Goal: Browse casually

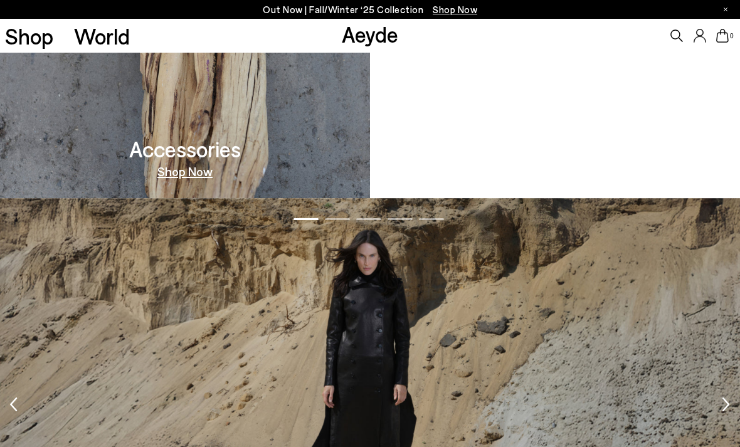
scroll to position [1339, 0]
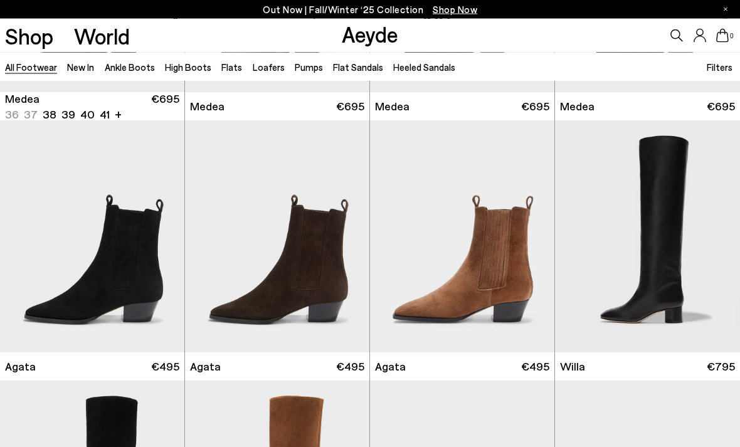
scroll to position [221, 0]
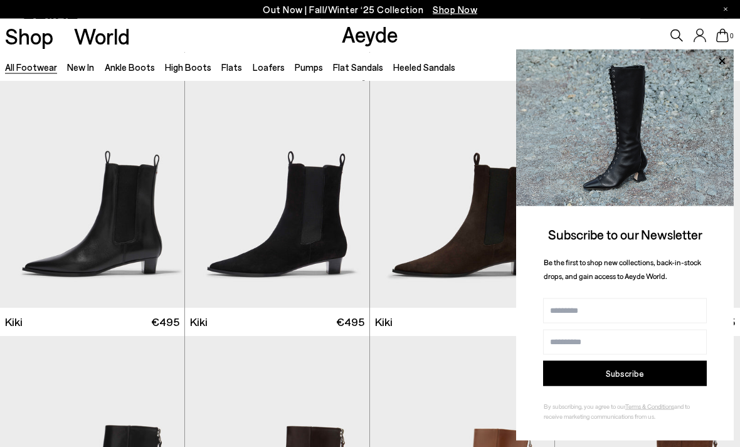
scroll to position [3911, 0]
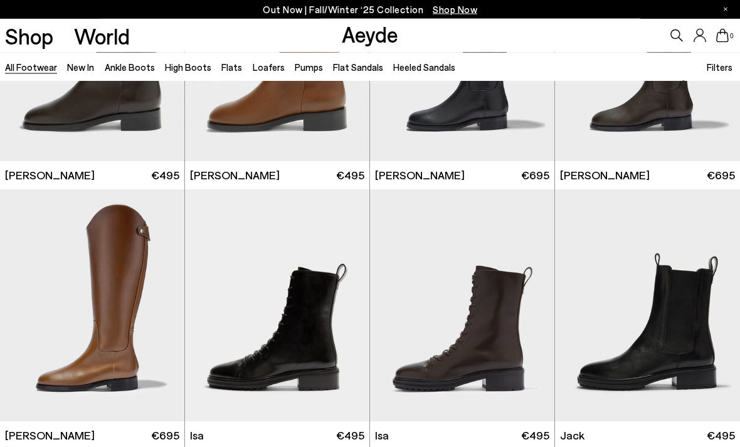
scroll to position [6140, 0]
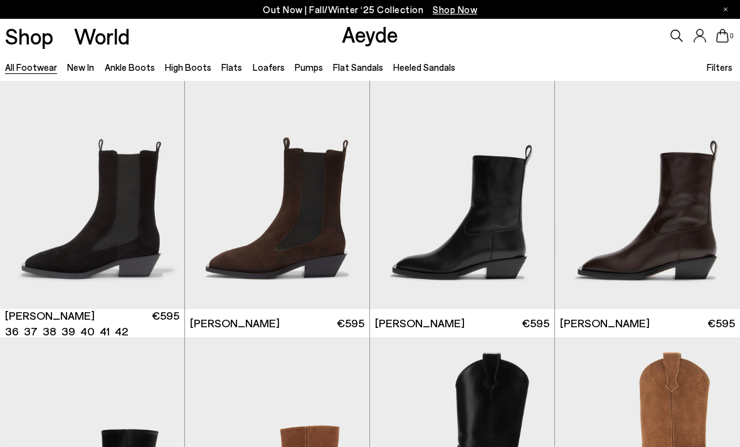
scroll to position [7555, 0]
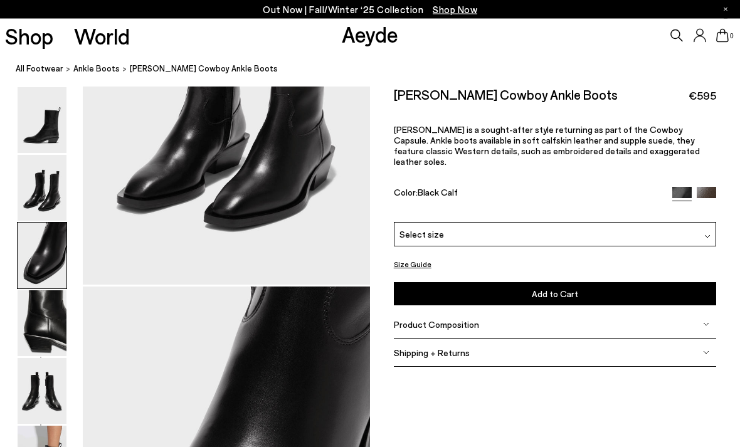
scroll to position [771, 0]
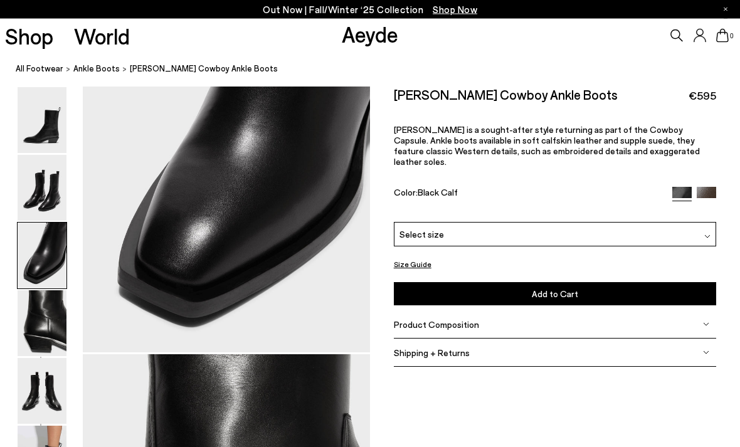
click at [32, 97] on img at bounding box center [42, 121] width 49 height 66
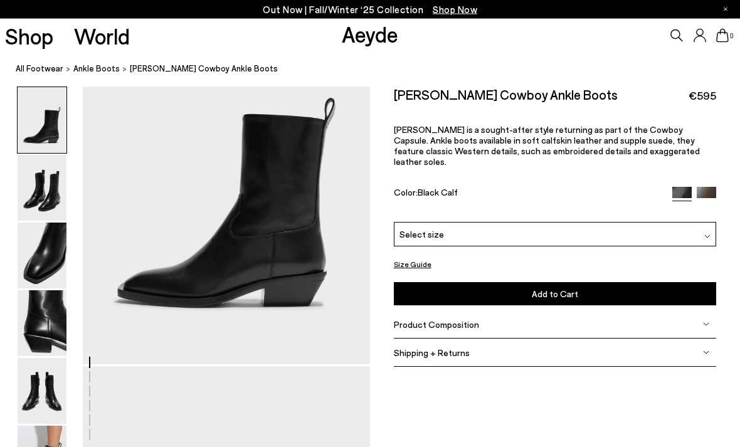
scroll to position [0, 0]
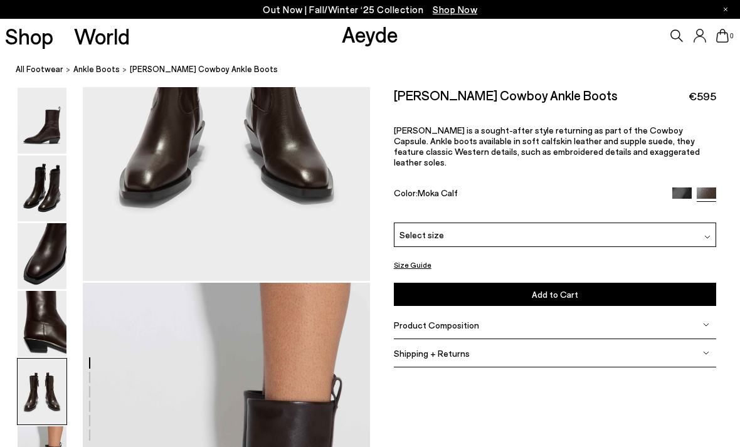
scroll to position [1721, 0]
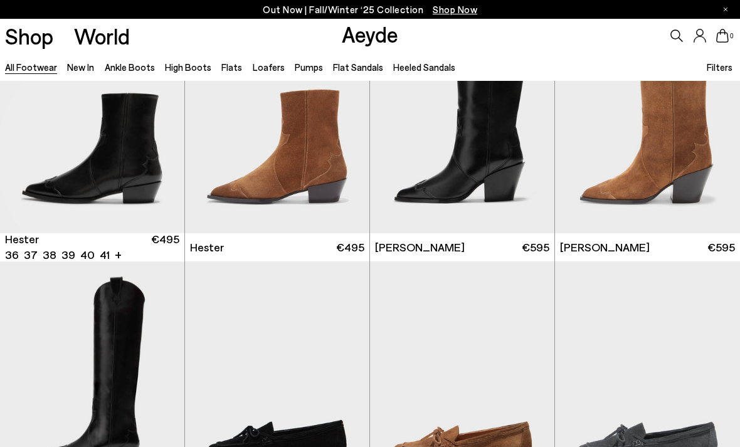
scroll to position [7930, 0]
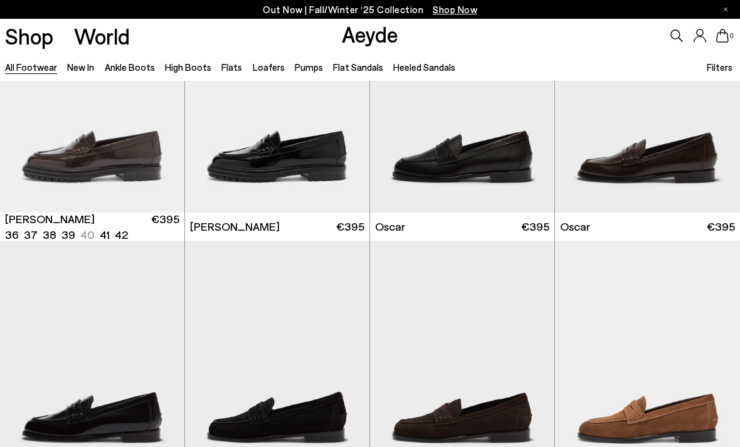
scroll to position [8951, 0]
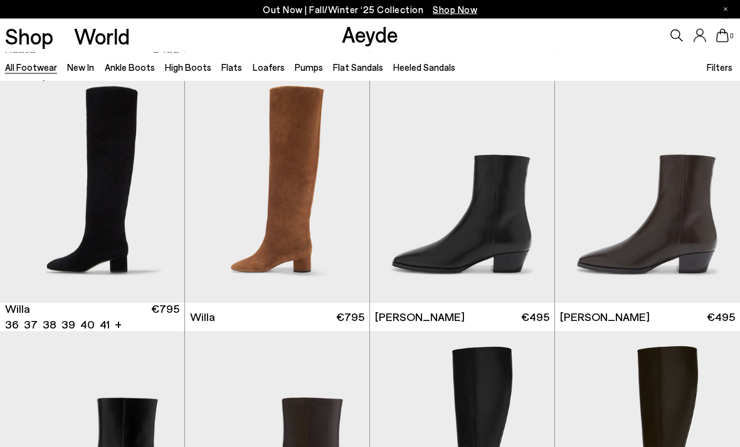
scroll to position [531, 0]
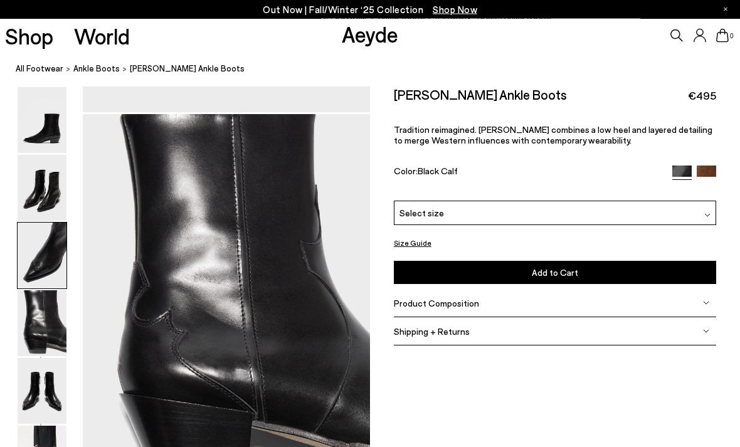
scroll to position [1156, 0]
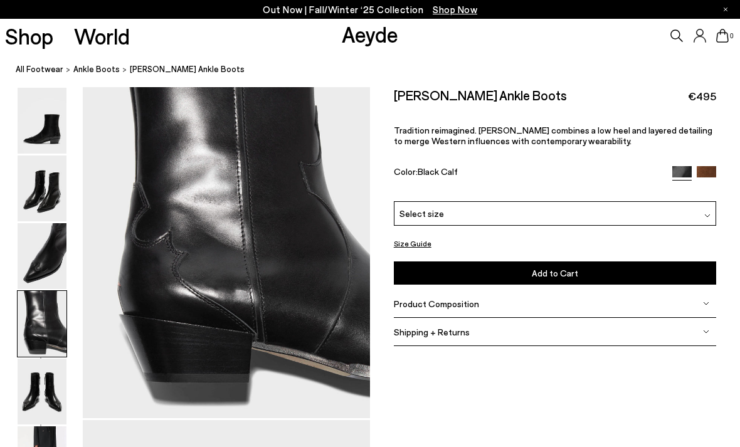
click at [48, 219] on img at bounding box center [42, 189] width 49 height 66
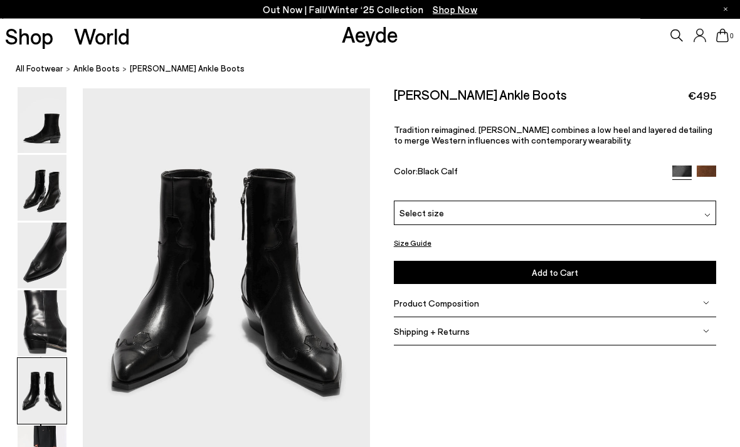
scroll to position [1541, 0]
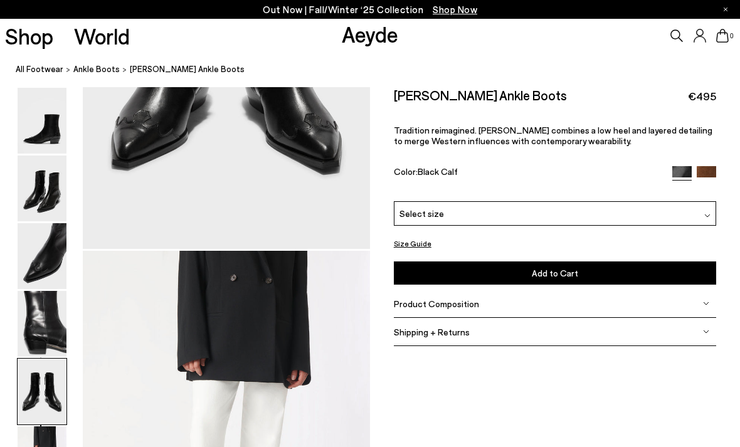
click at [40, 298] on img at bounding box center [42, 324] width 49 height 66
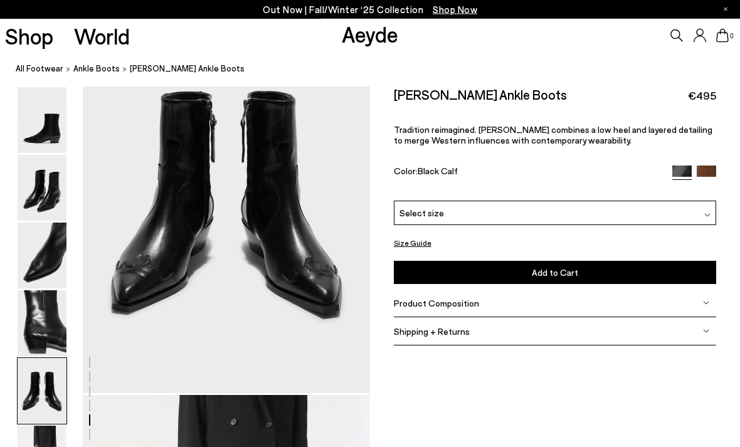
scroll to position [1610, 0]
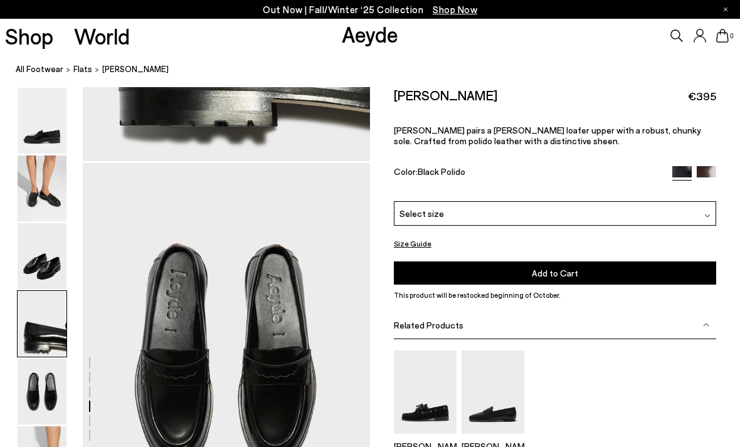
scroll to position [1446, 0]
